Goal: Use online tool/utility: Utilize a website feature to perform a specific function

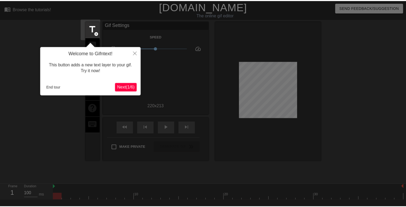
scroll to position [13, 0]
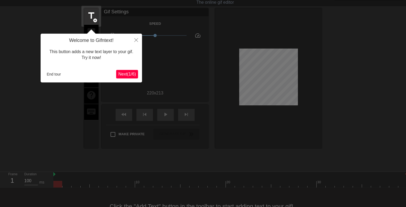
click at [129, 74] on span "Next ( 1 / 6 )" at bounding box center [127, 74] width 18 height 5
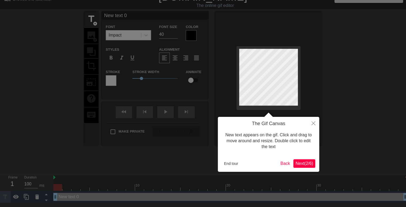
scroll to position [0, 0]
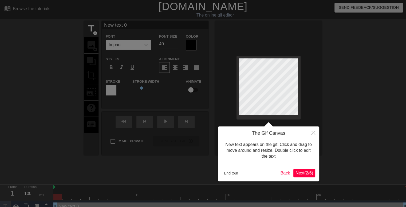
click at [308, 172] on span "Next ( 2 / 6 )" at bounding box center [304, 173] width 18 height 5
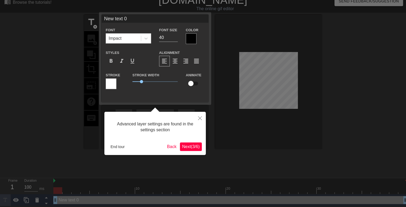
click at [184, 145] on span "Next ( 3 / 6 )" at bounding box center [191, 146] width 18 height 5
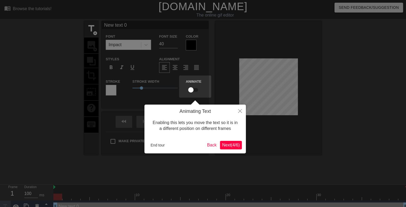
click at [228, 146] on span "Next ( 4 / 6 )" at bounding box center [231, 145] width 18 height 5
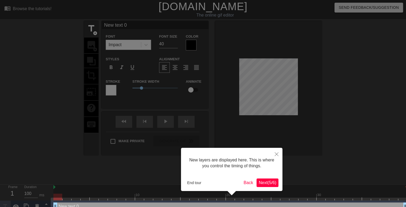
scroll to position [10, 0]
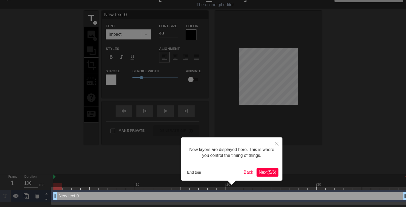
click at [258, 170] on span "Next ( 5 / 6 )" at bounding box center [267, 172] width 18 height 5
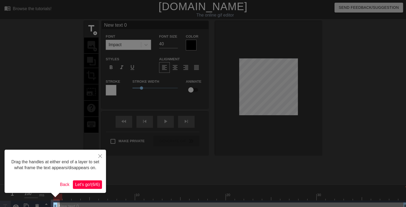
click at [83, 182] on span "Let's go! ( 6 / 6 )" at bounding box center [87, 184] width 25 height 5
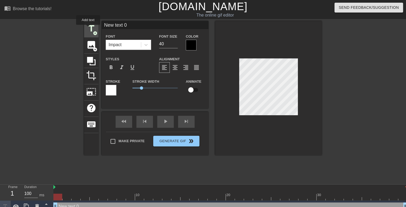
click at [88, 29] on span "title" at bounding box center [91, 28] width 10 height 10
type input "New text 1"
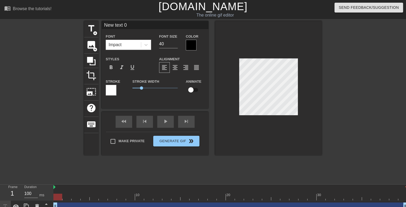
scroll to position [1, 1]
type input "A"
type textarea "A"
type input "AB"
type textarea "AB"
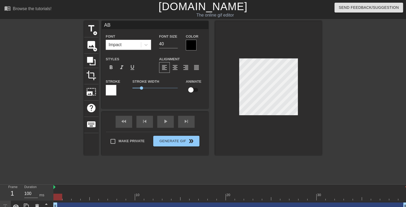
type input "ABM"
type textarea "ABM"
type input "ABMS"
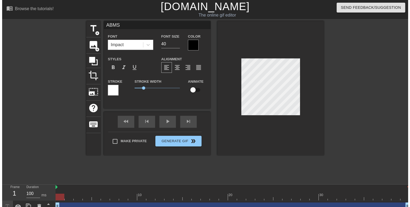
scroll to position [1, 1]
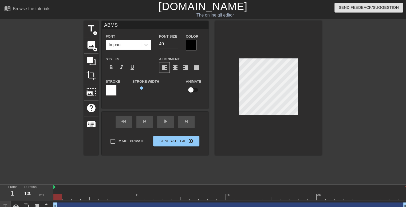
type textarea "ABMS"
click at [189, 47] on div at bounding box center [191, 45] width 11 height 11
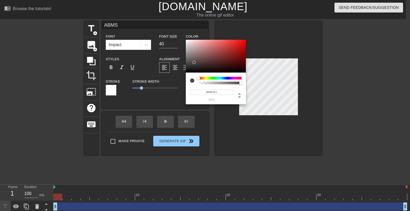
type input "#FFFFFF"
drag, startPoint x: 194, startPoint y: 61, endPoint x: 185, endPoint y: 36, distance: 26.4
click at [185, 36] on div "#FFFFFF hex" at bounding box center [205, 105] width 410 height 211
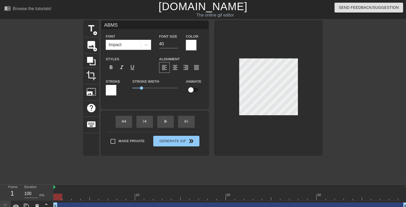
click at [115, 87] on div at bounding box center [111, 90] width 11 height 11
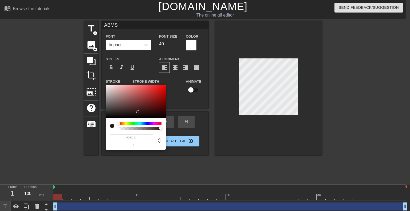
type input "#000000"
drag, startPoint x: 115, startPoint y: 93, endPoint x: 193, endPoint y: 125, distance: 84.5
click at [193, 125] on div "#000000 hex" at bounding box center [205, 105] width 410 height 211
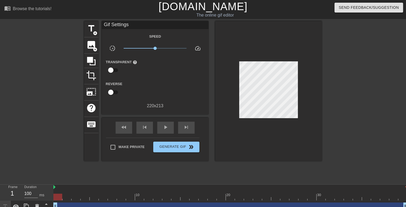
click at [145, 103] on div "220 x 213" at bounding box center [155, 106] width 107 height 6
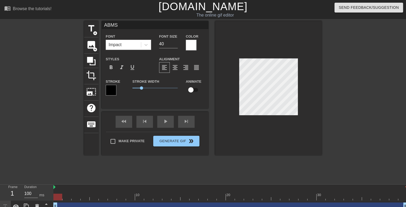
click at [195, 88] on input "checkbox" at bounding box center [191, 90] width 30 height 10
checkbox input "true"
click at [166, 101] on div "ABMS Font Impact Font Size 40 Color Styles format_bold format_italic format_und…" at bounding box center [155, 64] width 107 height 87
click at [136, 139] on div "Make Private Generate Gif double_arrow" at bounding box center [152, 142] width 93 height 21
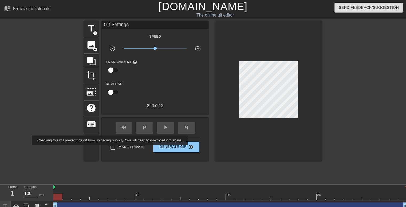
click at [112, 146] on input "Make Private" at bounding box center [112, 147] width 11 height 11
checkbox input "true"
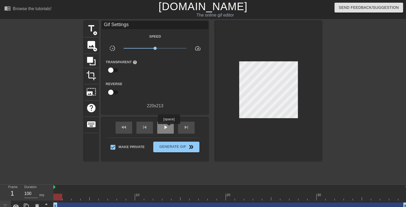
click at [169, 128] on div "play_arrow" at bounding box center [165, 128] width 17 height 12
click at [168, 128] on span "pause" at bounding box center [165, 127] width 6 height 6
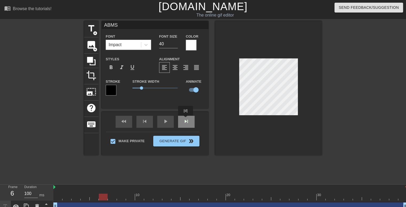
click at [186, 119] on div "fast_rewind skip_previous play_arrow skip_next" at bounding box center [154, 122] width 87 height 20
click at [165, 122] on div "play_arrow" at bounding box center [165, 122] width 17 height 12
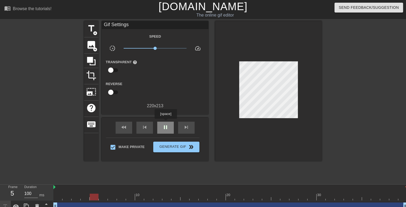
click at [165, 122] on div "pause" at bounding box center [165, 128] width 17 height 12
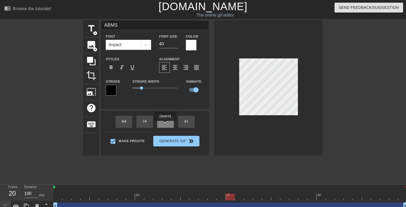
click at [165, 123] on span "play_arrow" at bounding box center [165, 121] width 6 height 6
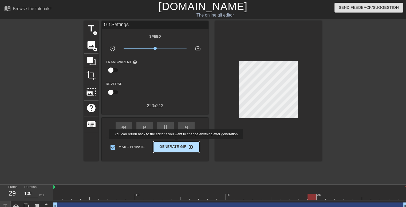
click at [177, 143] on button "Generate Gif double_arrow" at bounding box center [176, 147] width 46 height 11
